Goal: Task Accomplishment & Management: Use online tool/utility

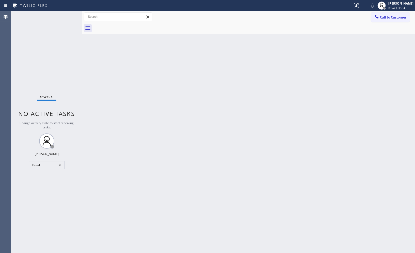
click at [284, 34] on div at bounding box center [254, 28] width 322 height 11
click at [306, 51] on div "Back to Dashboard Change Sender ID Customers Technicians Select a contact Outbo…" at bounding box center [248, 132] width 333 height 242
click at [397, 8] on span "Break | 58:32" at bounding box center [396, 8] width 17 height 4
drag, startPoint x: 382, startPoint y: 29, endPoint x: 382, endPoint y: 33, distance: 3.6
click at [382, 33] on ul "Set your status Offline Available Unavailable Break Log out" at bounding box center [389, 33] width 51 height 44
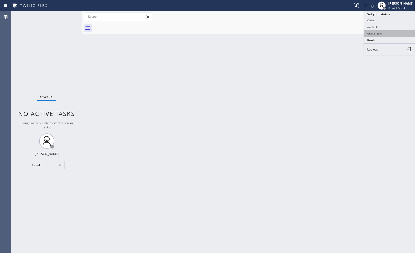
click at [382, 33] on button "Unavailable" at bounding box center [389, 33] width 51 height 7
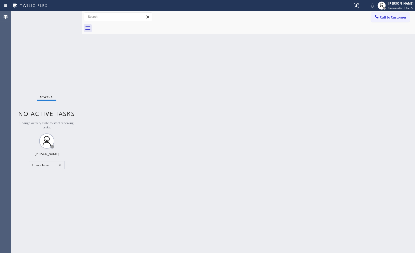
click at [306, 56] on div "Back to Dashboard Change Sender ID Customers Technicians Select a contact Outbo…" at bounding box center [248, 132] width 333 height 242
click at [399, 16] on span "Call to Customer" at bounding box center [393, 17] width 27 height 5
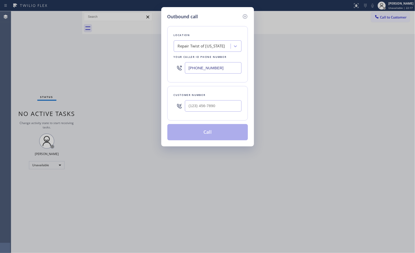
drag, startPoint x: 222, startPoint y: 69, endPoint x: 156, endPoint y: 28, distance: 77.8
click at [170, 42] on div "Location Repair Twist of [US_STATE] Your caller id phone number [PHONE_NUMBER]" at bounding box center [207, 54] width 81 height 56
paste input "855) 393-3634"
type input "[PHONE_NUMBER]"
drag, startPoint x: 199, startPoint y: 105, endPoint x: 143, endPoint y: 82, distance: 60.3
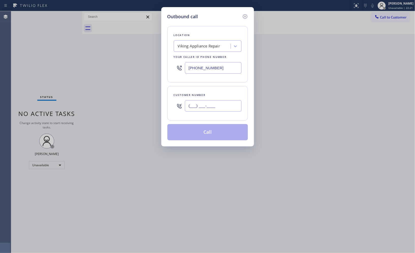
click at [168, 102] on div "Customer number (___) ___-____" at bounding box center [207, 103] width 81 height 35
paste input "213) 675-5330"
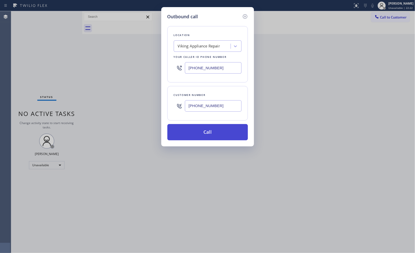
type input "[PHONE_NUMBER]"
click at [220, 136] on button "Call" at bounding box center [207, 132] width 81 height 16
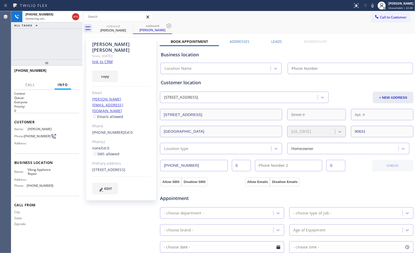
type input "[PHONE_NUMBER]"
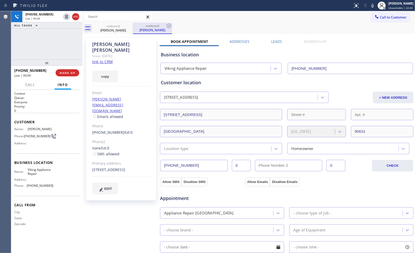
click at [172, 26] on div "outbound [PERSON_NAME]" at bounding box center [152, 28] width 39 height 11
click at [169, 28] on icon at bounding box center [169, 26] width 6 height 6
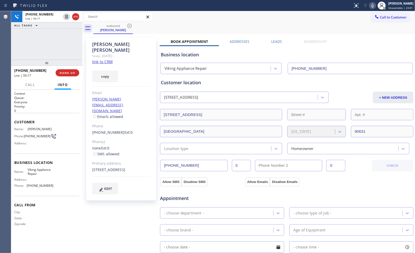
click at [374, 6] on icon at bounding box center [372, 6] width 3 height 4
click at [373, 7] on icon at bounding box center [373, 6] width 6 height 6
click at [171, 16] on div "Call to Customer Outbound call Location Viking Appliance Repair Your caller id …" at bounding box center [248, 16] width 333 height 9
click at [228, 29] on div "outbound [PERSON_NAME]" at bounding box center [254, 28] width 322 height 11
click at [244, 41] on label "Addresses" at bounding box center [240, 41] width 20 height 5
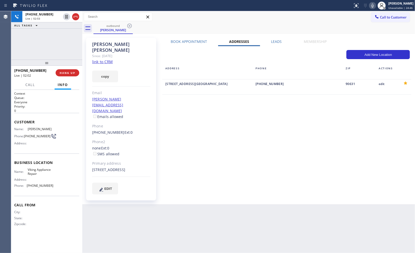
click at [194, 41] on label "Book Appointment" at bounding box center [189, 41] width 36 height 5
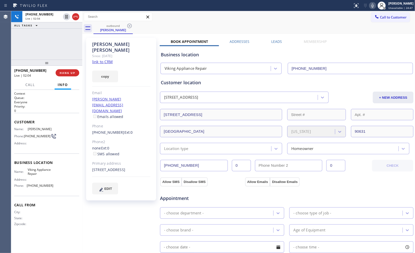
click at [59, 48] on div "[PHONE_NUMBER] Live | 02:04 ALL TASKS ALL TASKS ACTIVE TASKS TASKS IN WRAP UP" at bounding box center [46, 35] width 71 height 49
click at [71, 72] on span "HANG UP" at bounding box center [67, 73] width 15 height 4
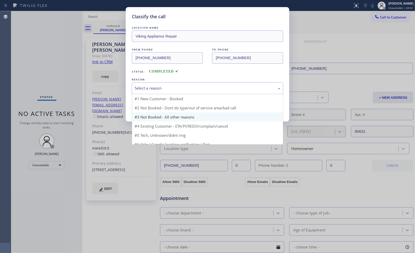
drag, startPoint x: 201, startPoint y: 89, endPoint x: 148, endPoint y: 111, distance: 57.0
click at [201, 90] on div "Select a reason" at bounding box center [208, 88] width 146 height 6
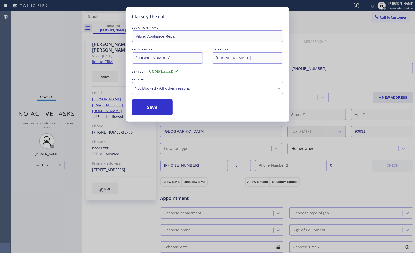
click at [148, 112] on button "Save" at bounding box center [152, 107] width 41 height 16
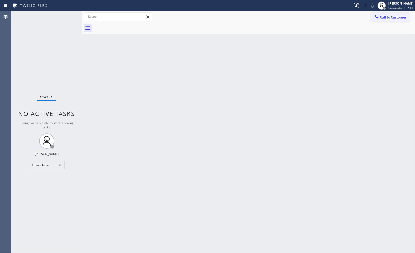
click at [393, 18] on span "Call to Customer" at bounding box center [393, 17] width 27 height 5
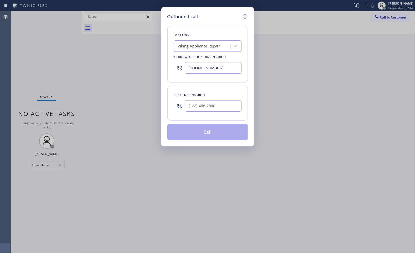
drag, startPoint x: 181, startPoint y: 68, endPoint x: 158, endPoint y: 59, distance: 24.6
click at [161, 64] on div "Outbound call Location Viking Appliance Repair Your caller id phone number [PHO…" at bounding box center [207, 76] width 93 height 139
paste input "213) 372-0127"
type input "[PHONE_NUMBER]"
drag, startPoint x: 218, startPoint y: 107, endPoint x: 155, endPoint y: 85, distance: 66.6
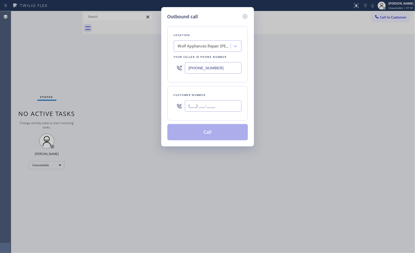
click at [177, 102] on div "(___) ___-____" at bounding box center [208, 106] width 68 height 17
paste input "808) 206-4466"
type input "[PHONE_NUMBER]"
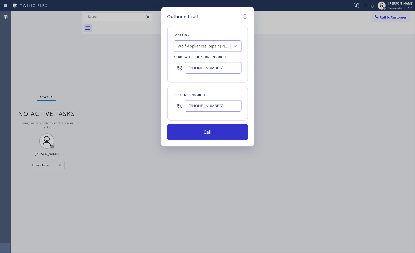
click at [246, 65] on div "Location Wolf Appliances Repair [PERSON_NAME][GEOGRAPHIC_DATA] Your caller id p…" at bounding box center [207, 54] width 81 height 56
drag, startPoint x: 213, startPoint y: 131, endPoint x: 66, endPoint y: 153, distance: 148.1
click at [66, 153] on div "Outbound call Location Wolf Appliances Repair [PERSON_NAME][GEOGRAPHIC_DATA] Yo…" at bounding box center [207, 126] width 415 height 253
click at [255, 53] on div "Outbound call Location Wolf Appliances Repair [PERSON_NAME][GEOGRAPHIC_DATA] Yo…" at bounding box center [207, 126] width 415 height 253
click at [229, 133] on button "Call" at bounding box center [207, 132] width 81 height 16
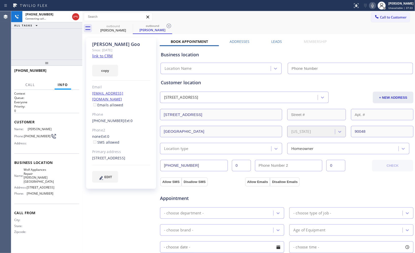
type input "[PHONE_NUMBER]"
drag, startPoint x: 170, startPoint y: 27, endPoint x: 167, endPoint y: 27, distance: 3.8
click at [171, 28] on icon at bounding box center [169, 26] width 6 height 6
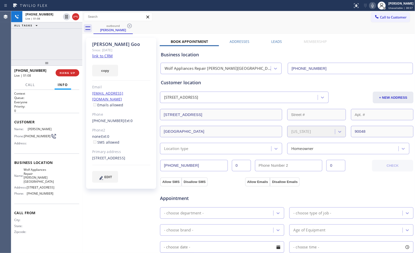
click at [374, 6] on icon at bounding box center [373, 6] width 6 height 6
click at [376, 4] on icon at bounding box center [373, 6] width 6 height 6
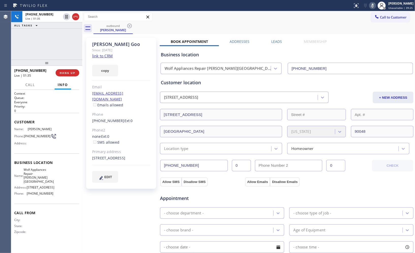
click at [374, 5] on rect at bounding box center [373, 5] width 4 height 4
click at [373, 6] on icon at bounding box center [373, 6] width 6 height 6
click at [374, 6] on icon at bounding box center [373, 6] width 6 height 6
click at [69, 43] on div "[PHONE_NUMBER] Live | 01:45 ALL TASKS ALL TASKS ACTIVE TASKS TASKS IN WRAP UP" at bounding box center [46, 35] width 71 height 49
click at [64, 43] on div "[PHONE_NUMBER] Live | 01:47 ALL TASKS ALL TASKS ACTIVE TASKS TASKS IN WRAP UP" at bounding box center [46, 35] width 71 height 49
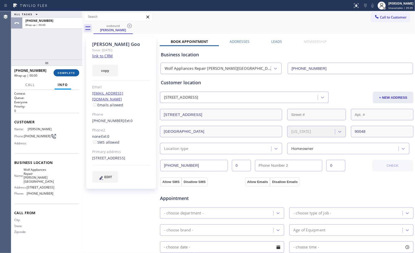
click at [65, 69] on button "COMPLETE" at bounding box center [67, 72] width 26 height 7
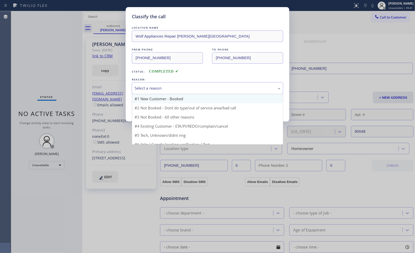
drag, startPoint x: 196, startPoint y: 89, endPoint x: 183, endPoint y: 95, distance: 14.0
click at [195, 89] on div "Select a reason" at bounding box center [208, 88] width 146 height 6
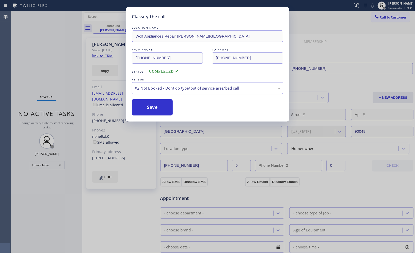
click at [156, 108] on button "Save" at bounding box center [152, 107] width 41 height 16
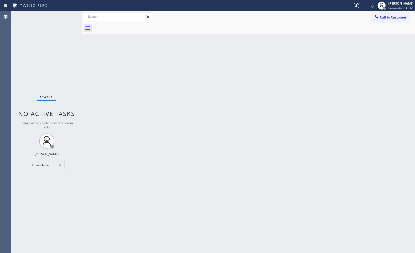
click at [267, 141] on div "Back to Dashboard Change Sender ID Customers Technicians Select a contact Outbo…" at bounding box center [248, 132] width 333 height 242
click at [239, 124] on div "Back to Dashboard Change Sender ID Customers Technicians Select a contact Outbo…" at bounding box center [248, 132] width 333 height 242
click at [298, 100] on div "Back to Dashboard Change Sender ID Customers Technicians Select a contact Outbo…" at bounding box center [248, 132] width 333 height 242
drag, startPoint x: 391, startPoint y: 16, endPoint x: 368, endPoint y: 17, distance: 22.9
click at [391, 16] on span "Call to Customer" at bounding box center [393, 17] width 27 height 5
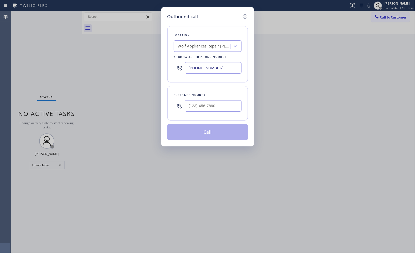
drag, startPoint x: 227, startPoint y: 67, endPoint x: 135, endPoint y: 1, distance: 112.9
click at [140, 39] on div "Outbound call Location Wolf Appliances Repair [PERSON_NAME][GEOGRAPHIC_DATA] Yo…" at bounding box center [207, 126] width 415 height 253
paste input "646) 650-2901"
type input "[PHONE_NUMBER]"
drag, startPoint x: 224, startPoint y: 107, endPoint x: 161, endPoint y: 91, distance: 64.9
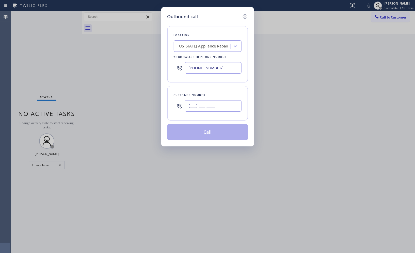
click at [169, 94] on div "Customer number (___) ___-____" at bounding box center [207, 103] width 81 height 35
paste input "917) 817-9858"
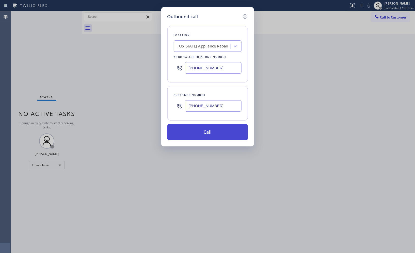
type input "[PHONE_NUMBER]"
drag, startPoint x: 200, startPoint y: 134, endPoint x: 143, endPoint y: 62, distance: 90.9
click at [198, 132] on button "Call" at bounding box center [207, 132] width 81 height 16
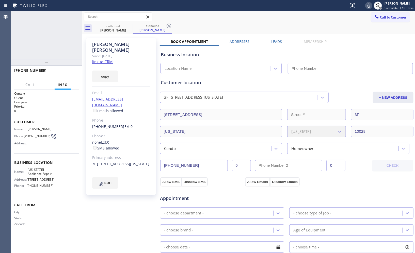
type input "[PHONE_NUMBER]"
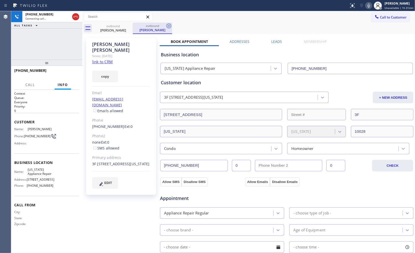
click at [167, 24] on icon at bounding box center [169, 26] width 6 height 6
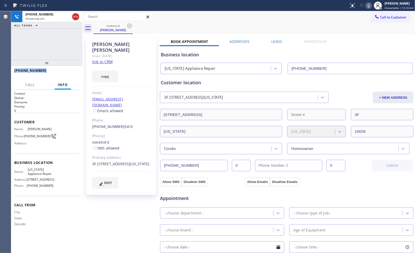
drag, startPoint x: 43, startPoint y: 74, endPoint x: 16, endPoint y: 66, distance: 28.0
click at [16, 66] on div "[PHONE_NUMBER] Connecting call… ALL TASKS ALL TASKS ACTIVE TASKS TASKS IN WRAP …" at bounding box center [46, 132] width 71 height 242
copy span "[PHONE_NUMBER]"
drag, startPoint x: 58, startPoint y: 66, endPoint x: 61, endPoint y: 50, distance: 16.6
click at [61, 50] on div "[PHONE_NUMBER] Live | 00:02 ALL TASKS ALL TASKS ACTIVE TASKS TASKS IN WRAP UP […" at bounding box center [46, 132] width 71 height 242
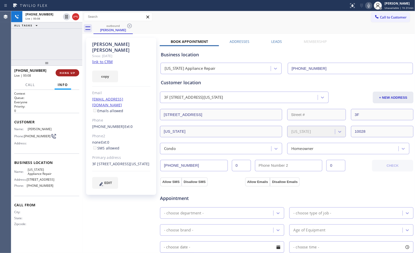
click at [67, 74] on span "HANG UP" at bounding box center [67, 73] width 15 height 4
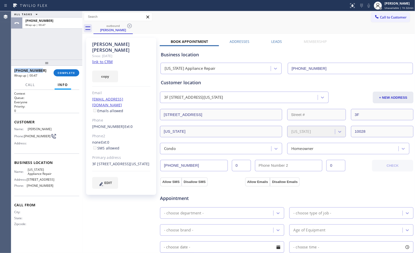
drag, startPoint x: 40, startPoint y: 69, endPoint x: 13, endPoint y: 68, distance: 26.2
click at [13, 68] on div "[PHONE_NUMBER] Wrap up | 00:47 COMPLETE" at bounding box center [46, 73] width 71 height 14
copy span "[PHONE_NUMBER]"
click at [65, 74] on span "COMPLETE" at bounding box center [67, 73] width 18 height 4
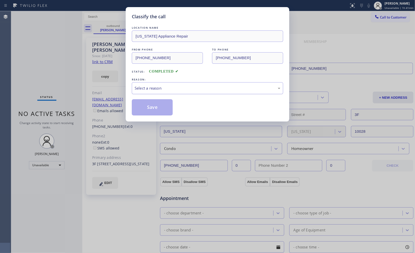
click at [177, 90] on div "Select a reason" at bounding box center [208, 88] width 146 height 6
click at [153, 109] on button "Save" at bounding box center [152, 107] width 41 height 16
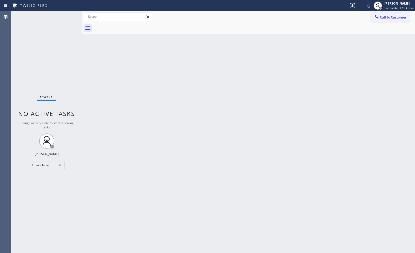
drag, startPoint x: 384, startPoint y: 20, endPoint x: 260, endPoint y: 46, distance: 126.6
click at [383, 19] on button "Call to Customer" at bounding box center [390, 17] width 39 height 10
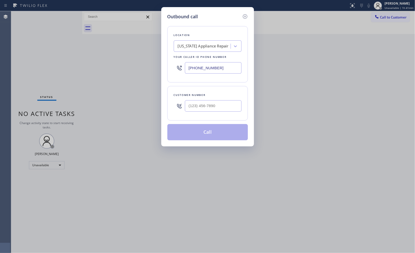
paste input "213) 214-2998"
drag, startPoint x: 224, startPoint y: 68, endPoint x: 172, endPoint y: 49, distance: 55.4
click at [178, 56] on div "Location [US_STATE] Appliance Repair Your caller id phone number [PHONE_NUMBER]" at bounding box center [207, 54] width 81 height 56
type input "[PHONE_NUMBER]"
drag, startPoint x: 186, startPoint y: 101, endPoint x: 130, endPoint y: 91, distance: 57.7
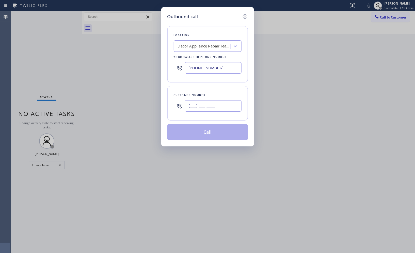
click at [136, 93] on div "Outbound call Location Dacor Appliance Repair Team [GEOGRAPHIC_DATA][PERSON_NAM…" at bounding box center [207, 126] width 415 height 253
paste input "818) 648-1327"
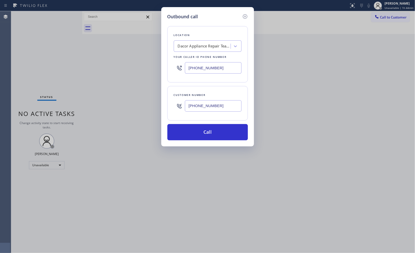
drag, startPoint x: 222, startPoint y: 103, endPoint x: 174, endPoint y: 100, distance: 47.9
click at [175, 100] on div "[PHONE_NUMBER]" at bounding box center [208, 106] width 68 height 17
paste input "text"
type input "[PHONE_NUMBER]"
click at [206, 132] on button "Call" at bounding box center [207, 132] width 81 height 16
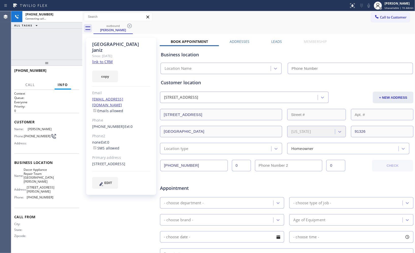
scroll to position [28, 0]
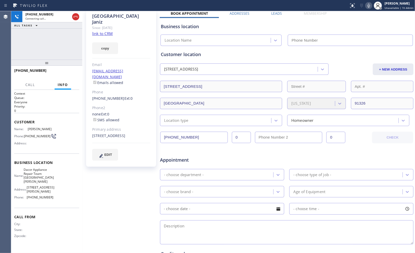
type input "[PHONE_NUMBER]"
drag, startPoint x: 41, startPoint y: 71, endPoint x: 13, endPoint y: 70, distance: 27.9
click at [13, 70] on div "[PHONE_NUMBER]" at bounding box center [46, 73] width 71 height 14
copy span "[PHONE_NUMBER]"
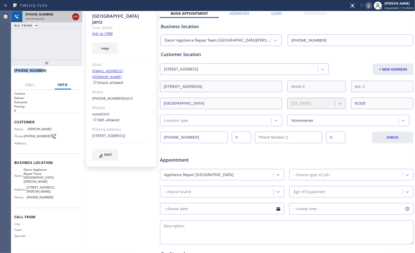
click at [74, 17] on icon at bounding box center [75, 17] width 5 height 2
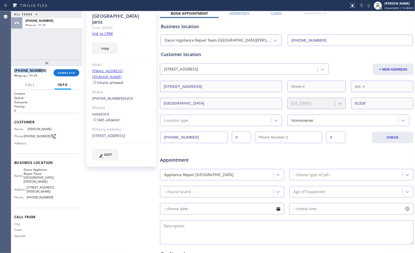
copy span "[PHONE_NUMBER]"
click at [63, 70] on button "COMPLETE" at bounding box center [67, 72] width 26 height 7
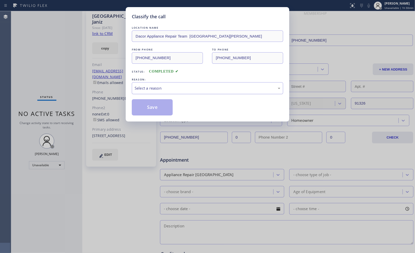
drag, startPoint x: 199, startPoint y: 90, endPoint x: 195, endPoint y: 93, distance: 5.6
click at [197, 92] on div "Select a reason" at bounding box center [207, 88] width 151 height 12
click at [163, 110] on button "Save" at bounding box center [152, 107] width 41 height 16
click at [142, 105] on button "Save" at bounding box center [152, 107] width 41 height 16
